Goal: Task Accomplishment & Management: Manage account settings

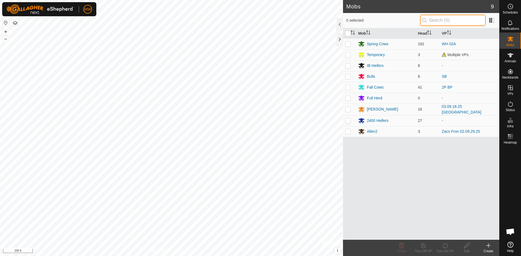
click at [442, 22] on input "text" at bounding box center [453, 20] width 66 height 11
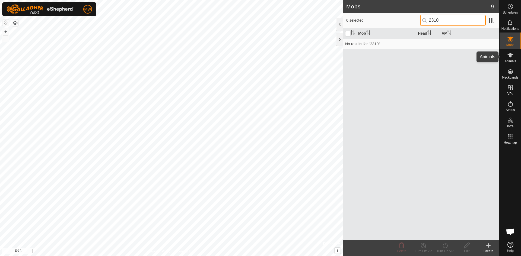
type input "2310"
drag, startPoint x: 510, startPoint y: 53, endPoint x: 506, endPoint y: 55, distance: 4.1
click at [508, 55] on icon at bounding box center [510, 55] width 6 height 4
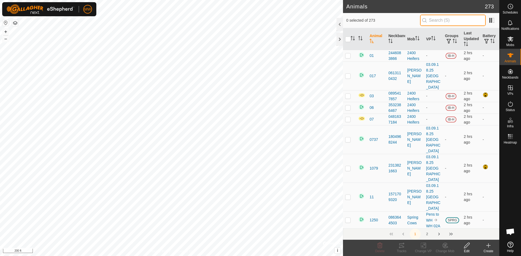
click at [436, 20] on input "text" at bounding box center [453, 20] width 66 height 11
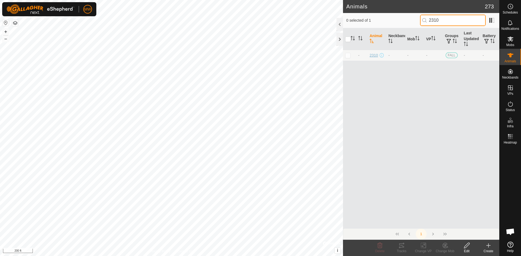
type input "2310"
click at [373, 56] on span "2310" at bounding box center [373, 56] width 8 height 6
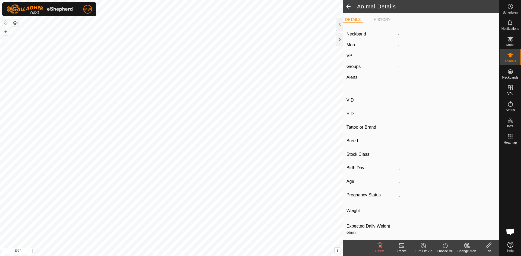
type input "2310"
type input "840003224268392"
type input "-"
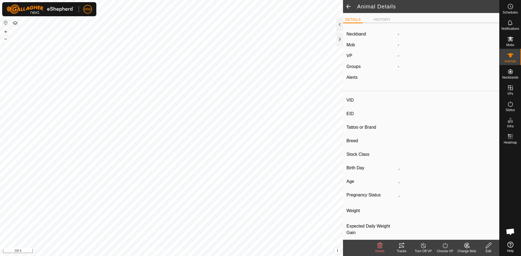
type input "0 kg"
type input "-"
click at [396, 34] on div "-" at bounding box center [447, 34] width 103 height 7
click at [489, 244] on icon at bounding box center [488, 245] width 5 height 5
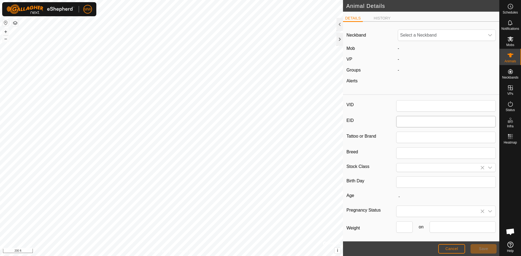
type input "2310"
type input "840003224268392"
type input "0"
click at [414, 34] on span "Unfit" at bounding box center [441, 35] width 87 height 11
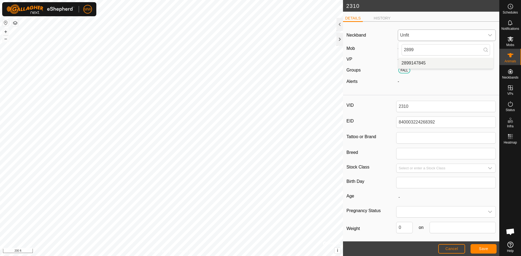
type input "2899"
click at [419, 64] on li "2899147845" at bounding box center [445, 63] width 95 height 11
click at [486, 250] on span "Save" at bounding box center [483, 249] width 9 height 4
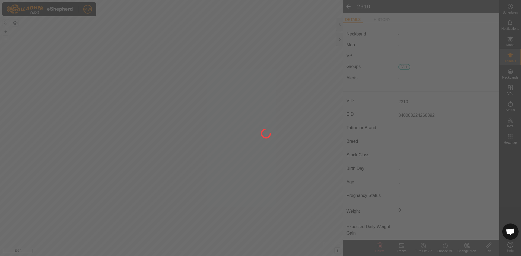
type input "-"
type input "0 kg"
type input "-"
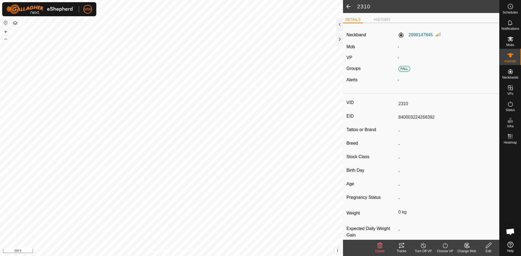
click at [465, 244] on icon at bounding box center [466, 246] width 7 height 7
click at [472, 220] on link "Choose Mob..." at bounding box center [483, 222] width 54 height 11
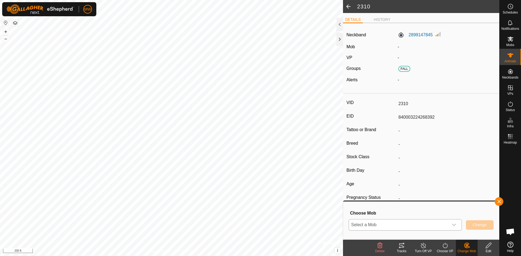
click at [391, 228] on span "Select a Mob" at bounding box center [399, 225] width 100 height 11
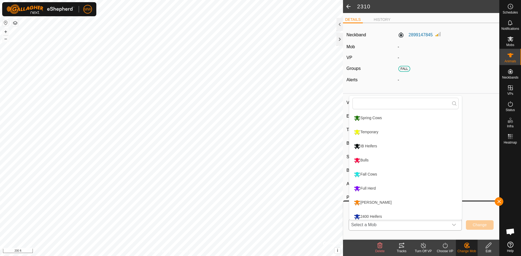
scroll to position [4, 0]
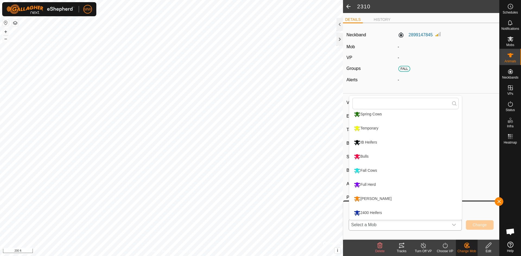
click at [364, 143] on li "IB Heifers" at bounding box center [405, 143] width 113 height 14
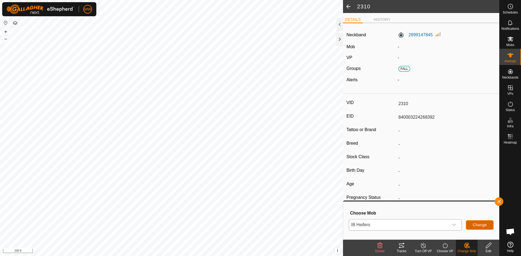
click at [480, 223] on span "Change" at bounding box center [480, 225] width 14 height 4
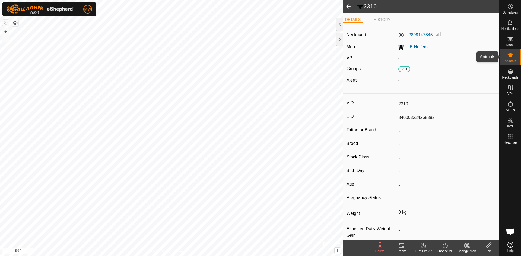
click at [510, 58] on icon at bounding box center [510, 55] width 7 height 7
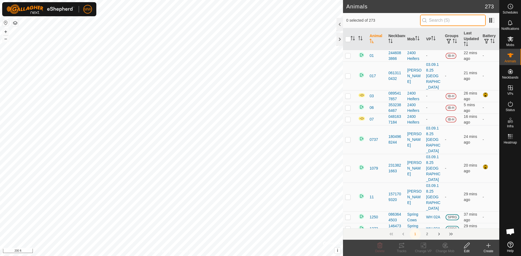
click at [451, 21] on input "text" at bounding box center [453, 20] width 66 height 11
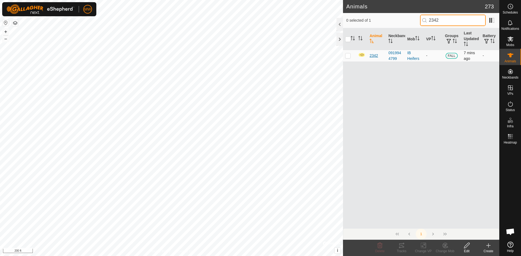
type input "2342"
click at [375, 55] on span "2342" at bounding box center [373, 56] width 8 height 6
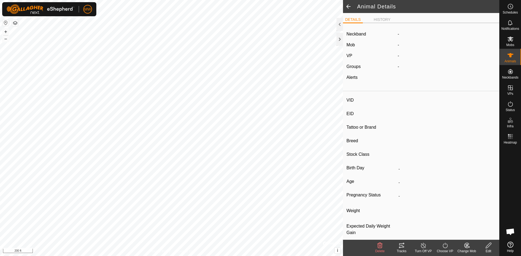
type input "2342"
type input "840003224268505"
type input "-"
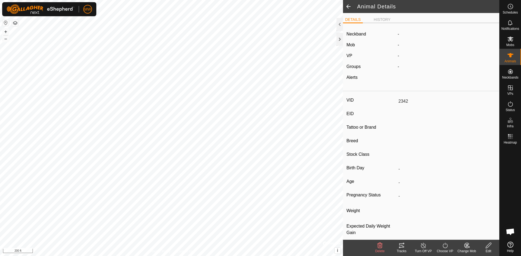
type input "0 kg"
type input "-"
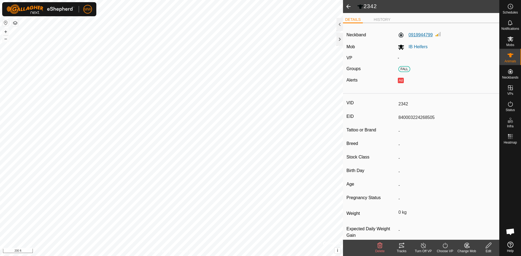
click at [427, 35] on label "0919944799" at bounding box center [415, 35] width 35 height 7
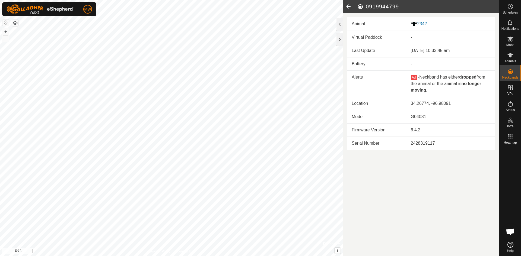
click at [346, 6] on icon at bounding box center [348, 6] width 11 height 13
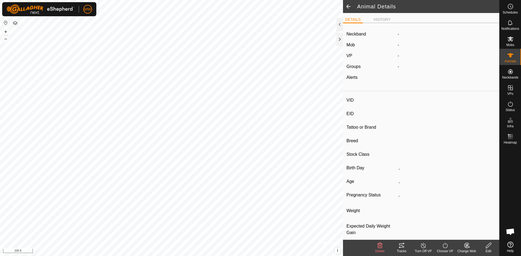
type input "2342"
type input "840003224268505"
type input "-"
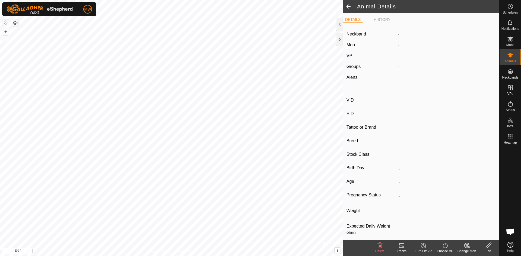
type input "0 kg"
type input "-"
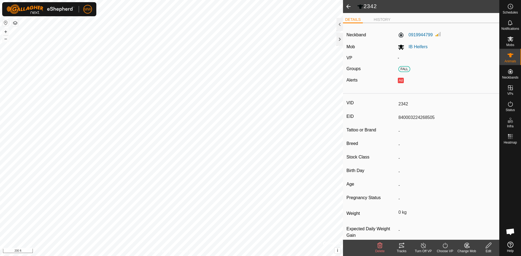
click at [486, 245] on icon at bounding box center [488, 246] width 7 height 7
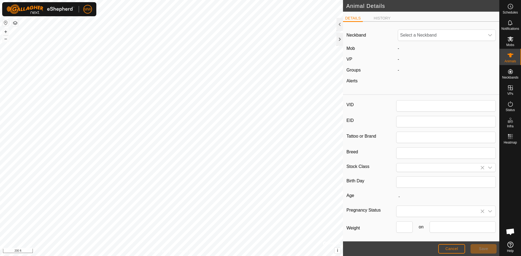
type input "2342"
type input "840003224268505"
type input "0"
click at [430, 35] on span "0919944799" at bounding box center [441, 35] width 87 height 11
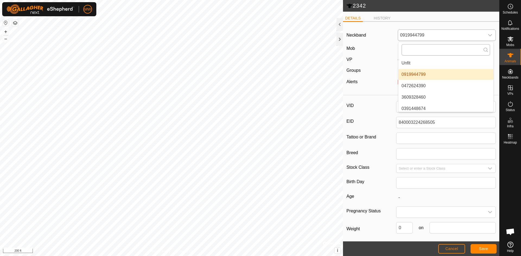
click at [423, 50] on input "text" at bounding box center [445, 49] width 88 height 11
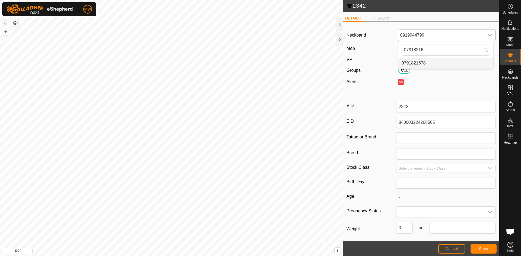
type input "07918216"
click at [414, 62] on li "0791821678" at bounding box center [445, 63] width 95 height 11
click at [486, 247] on span "Save" at bounding box center [483, 249] width 9 height 4
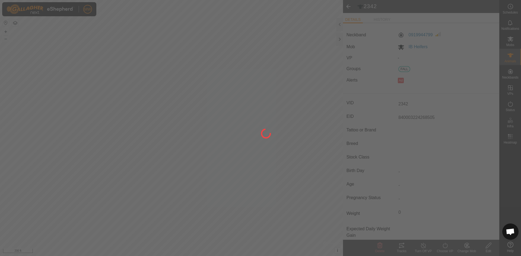
type input "-"
type input "0 kg"
type input "-"
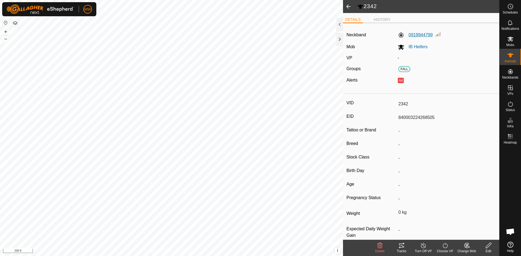
click at [411, 33] on label "0919944799" at bounding box center [415, 35] width 35 height 7
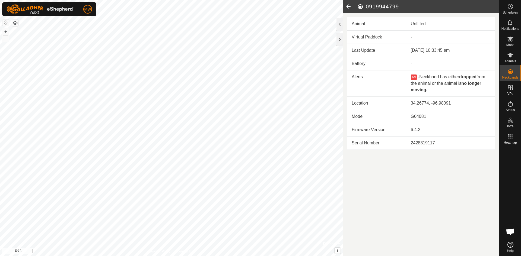
click at [350, 6] on icon at bounding box center [348, 6] width 11 height 13
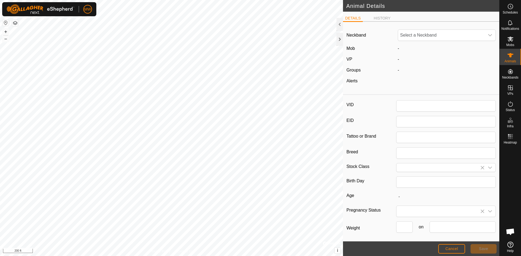
type input "2342"
type input "840003224268505"
type input "0"
click at [477, 247] on button "Save" at bounding box center [483, 248] width 26 height 9
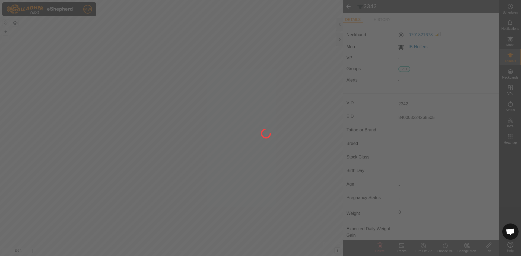
type input "-"
type input "0 kg"
type input "-"
